Goal: Transaction & Acquisition: Purchase product/service

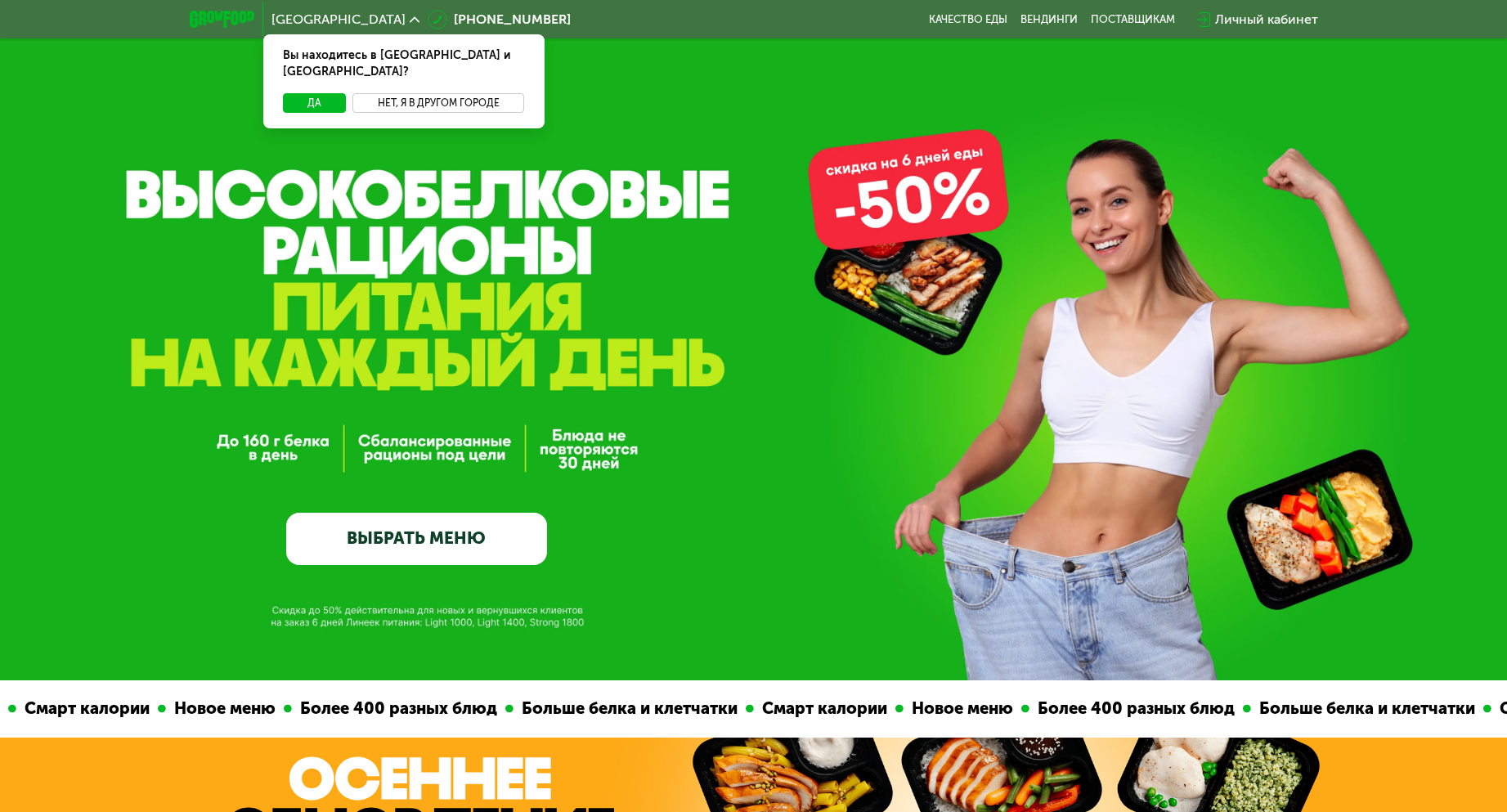
click at [391, 93] on button "Нет, я в другом городе" at bounding box center [439, 103] width 172 height 19
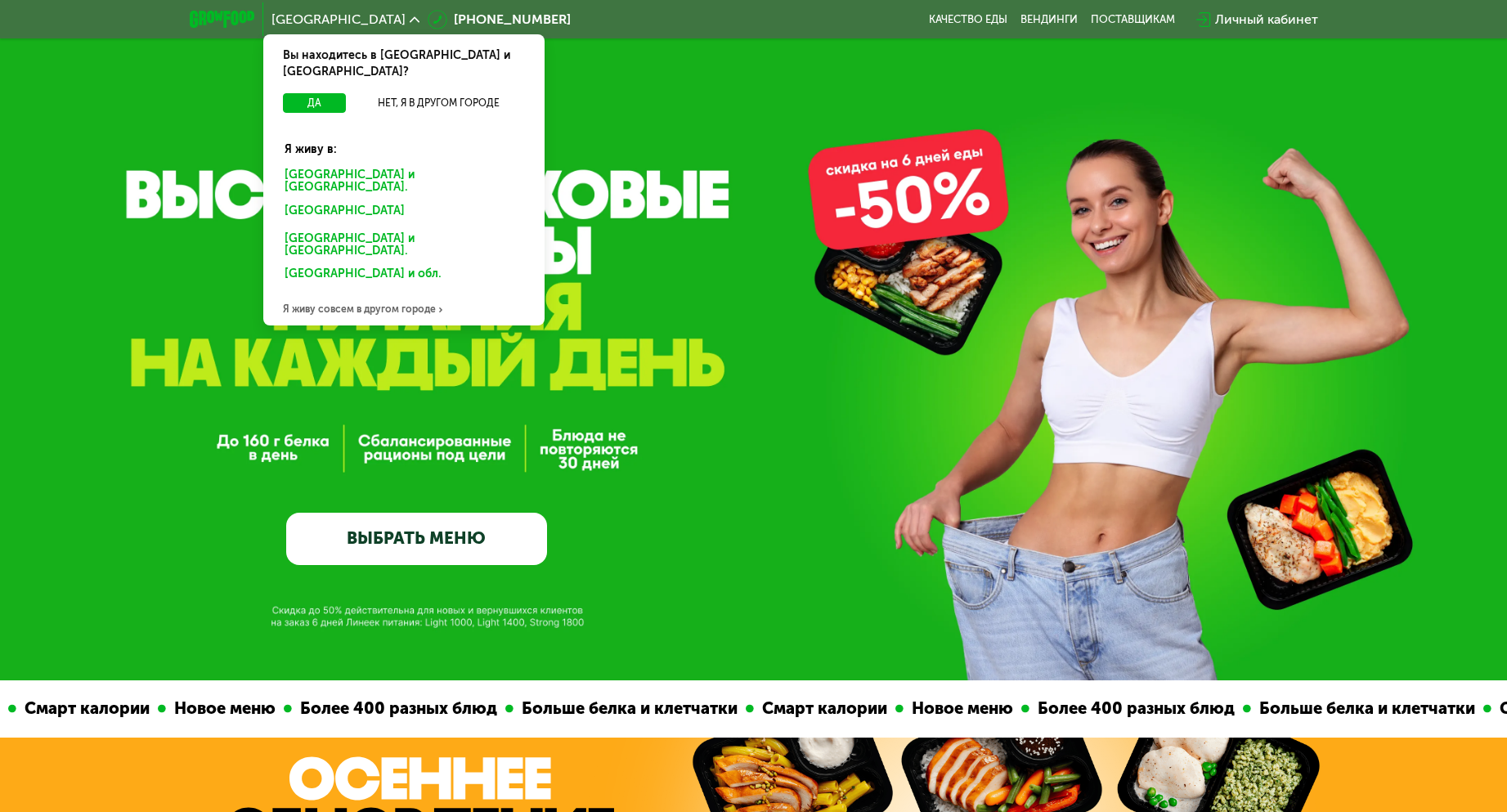
click at [355, 165] on div "[GEOGRAPHIC_DATA] и [GEOGRAPHIC_DATA]." at bounding box center [404, 181] width 261 height 34
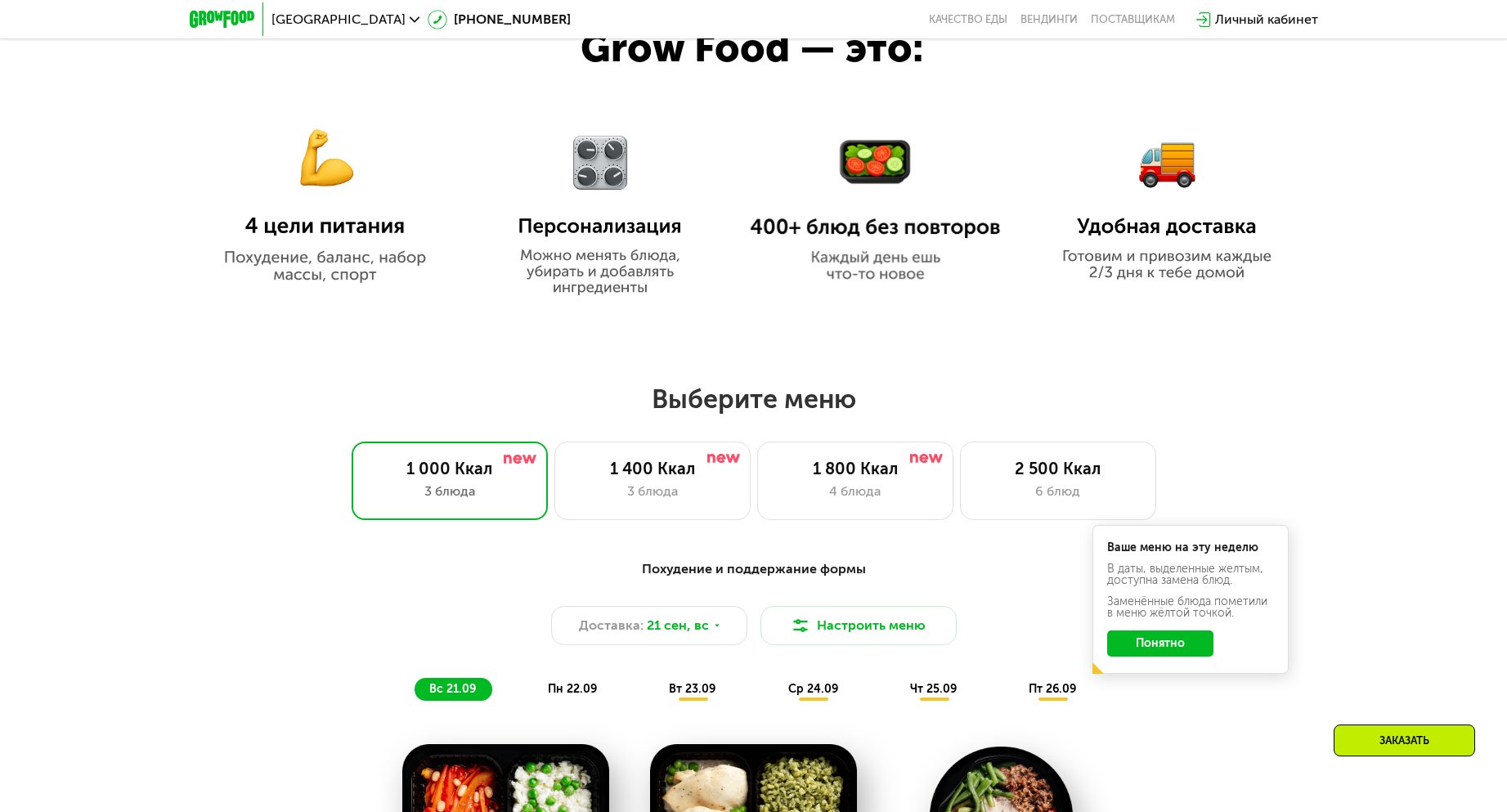
scroll to position [1064, 0]
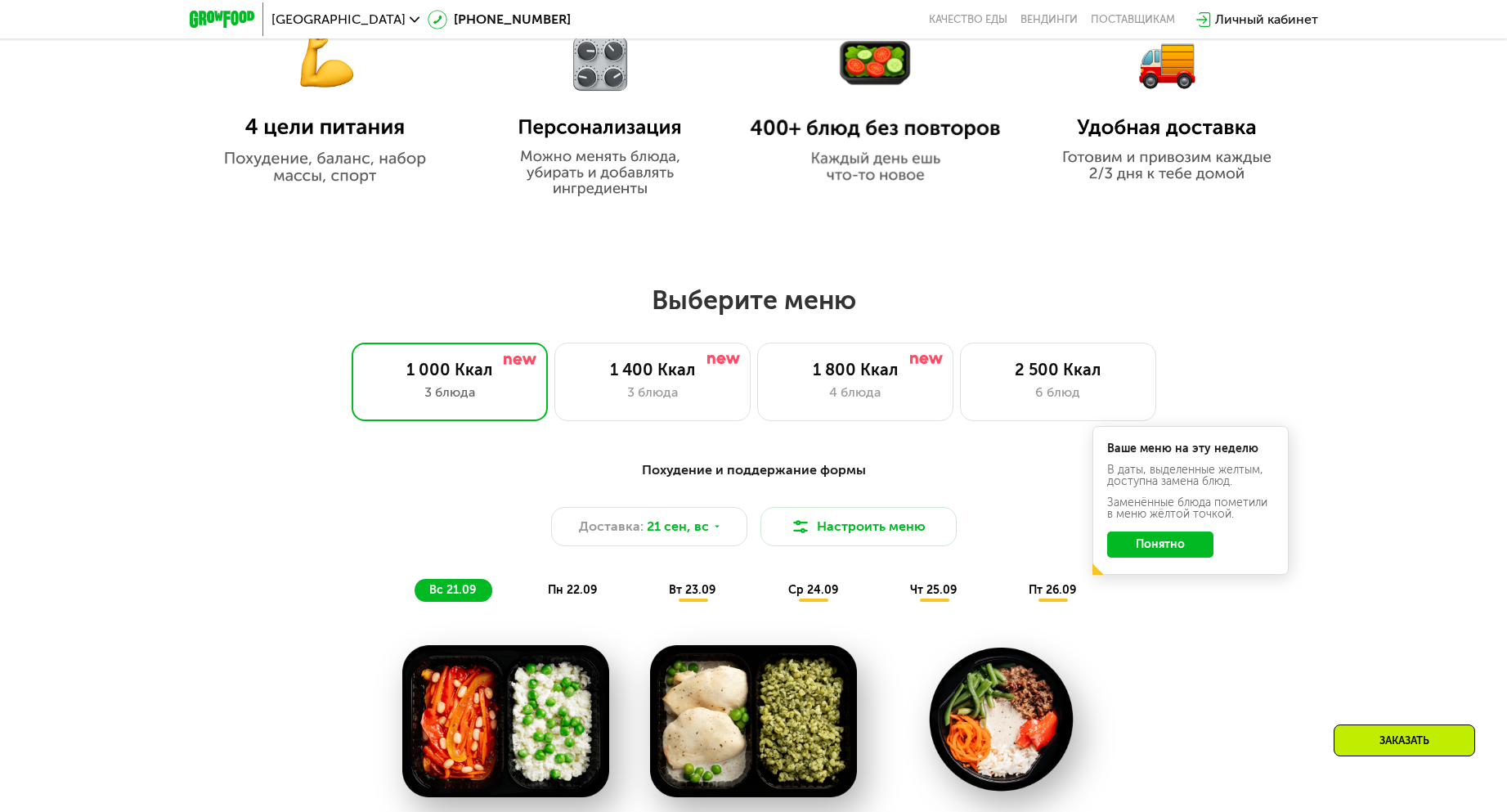
click at [1167, 552] on button "Понятно" at bounding box center [1160, 545] width 106 height 26
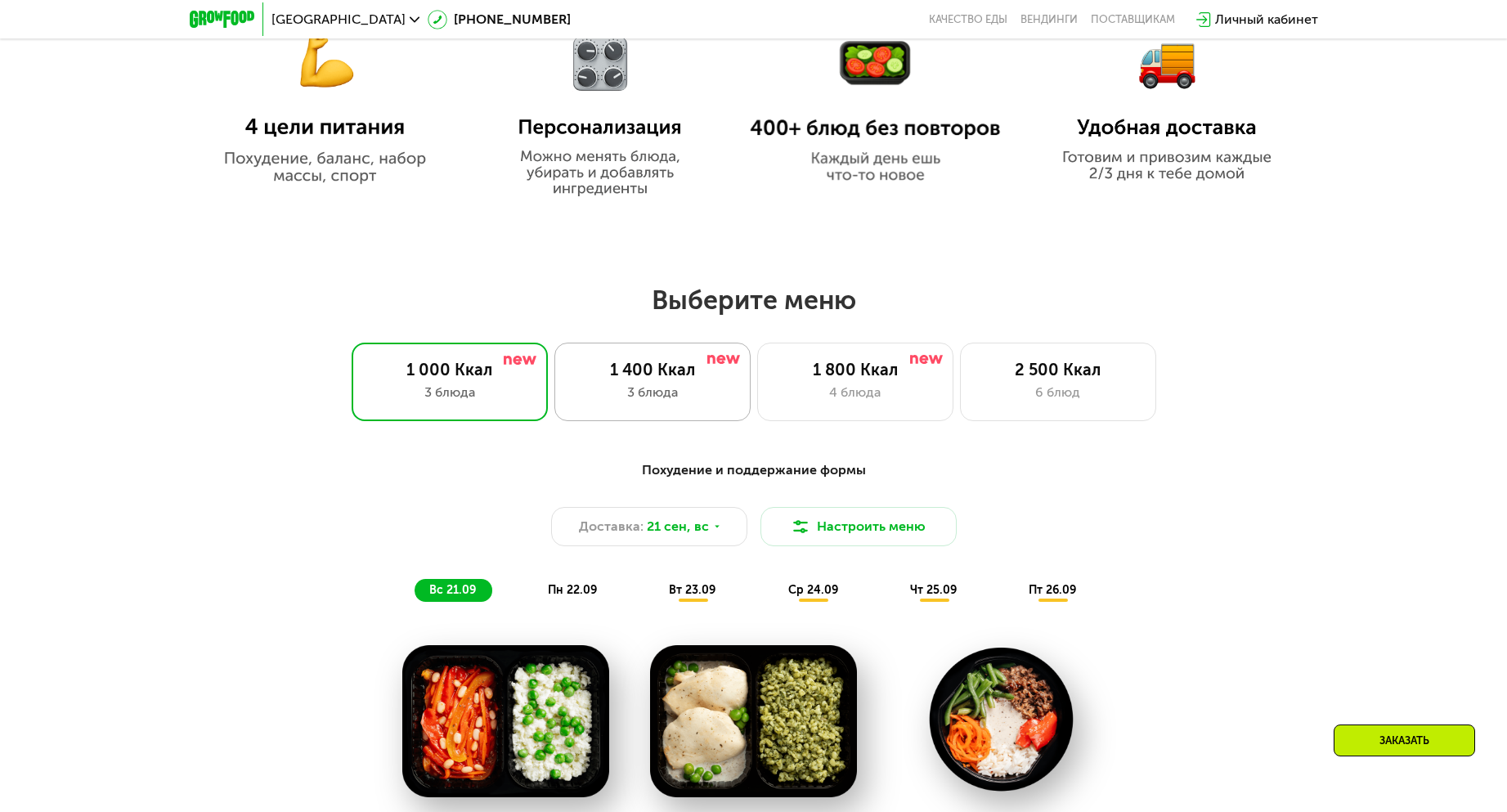
click at [735, 398] on div "1 400 Ккал 3 блюда" at bounding box center [652, 382] width 196 height 78
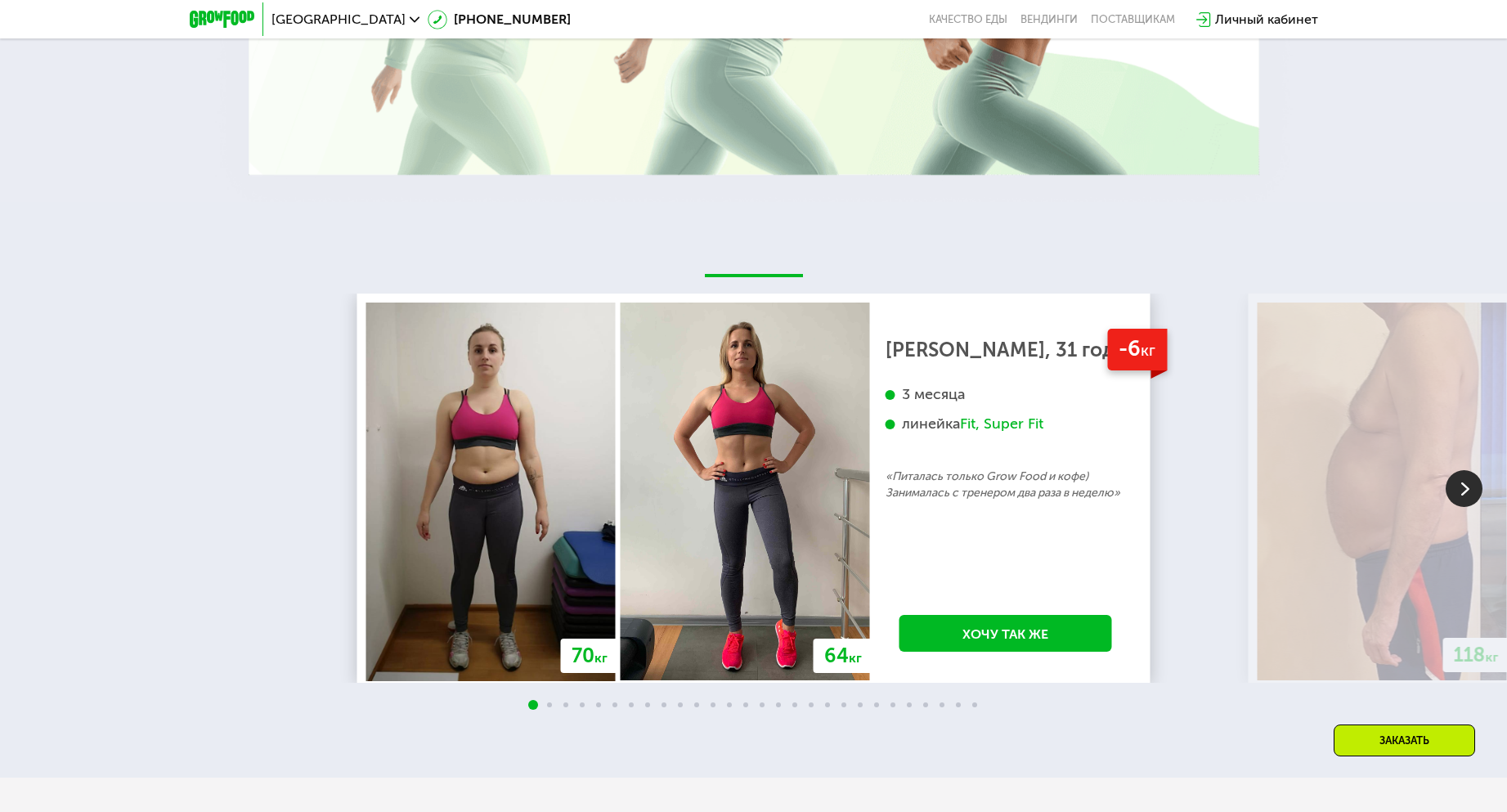
scroll to position [3517, 0]
